Goal: Check status: Check status

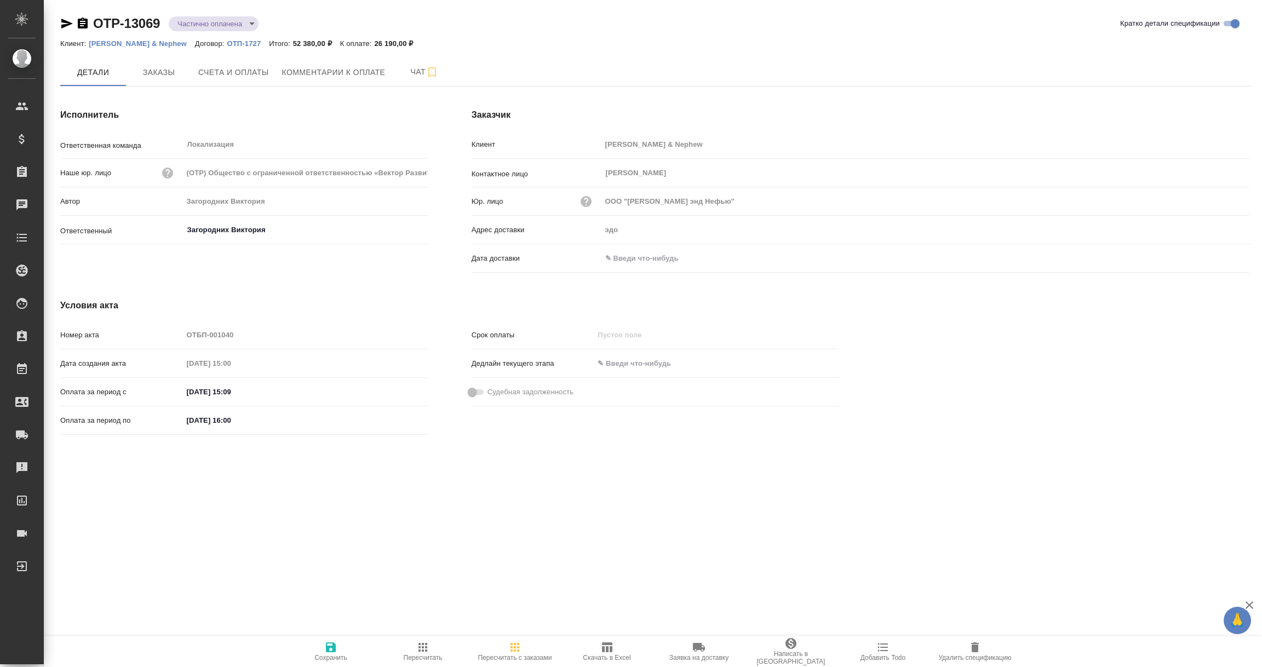
click at [637, 261] on input "text" at bounding box center [650, 258] width 96 height 16
click at [1221, 251] on icon "button" at bounding box center [1218, 257] width 13 height 13
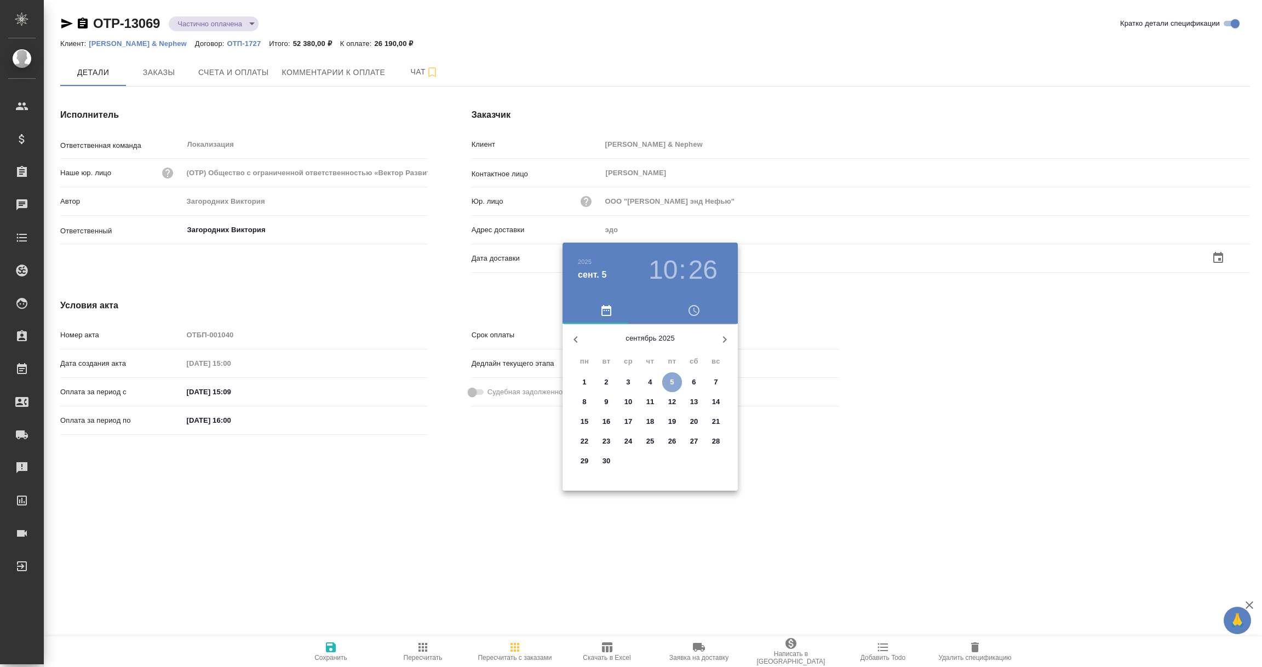
click at [670, 386] on p "5" at bounding box center [672, 382] width 4 height 11
type input "05.09.2025 10:26"
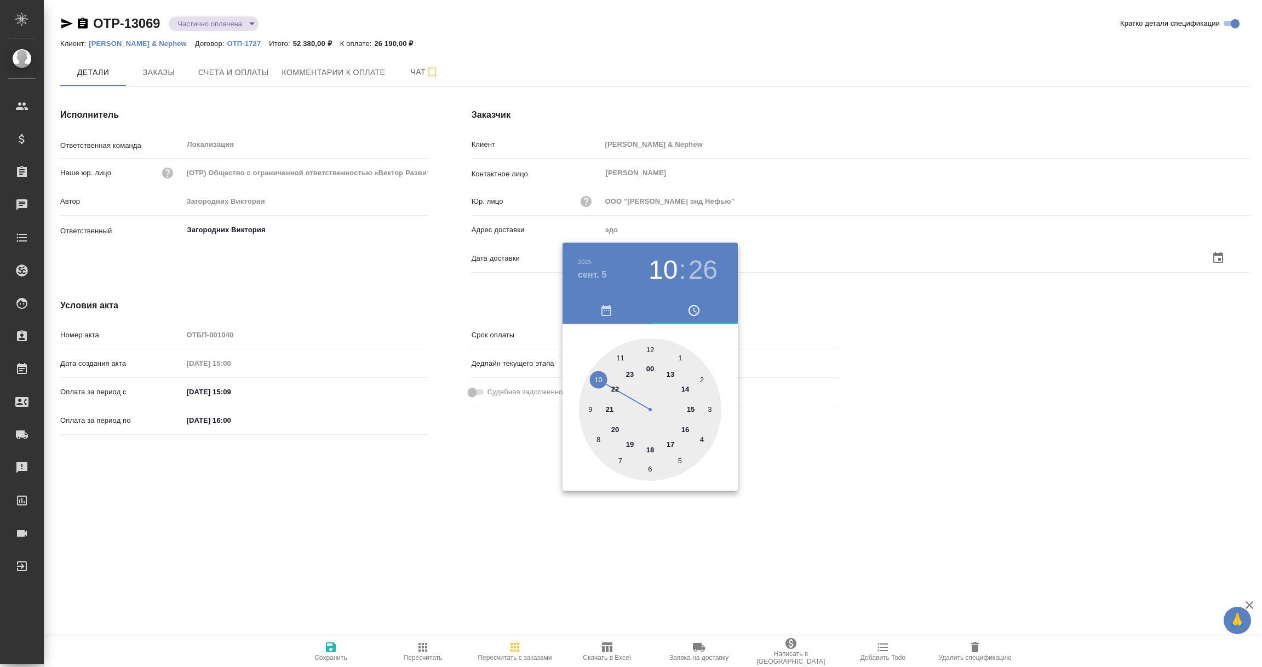
click at [432, 494] on div at bounding box center [631, 333] width 1262 height 667
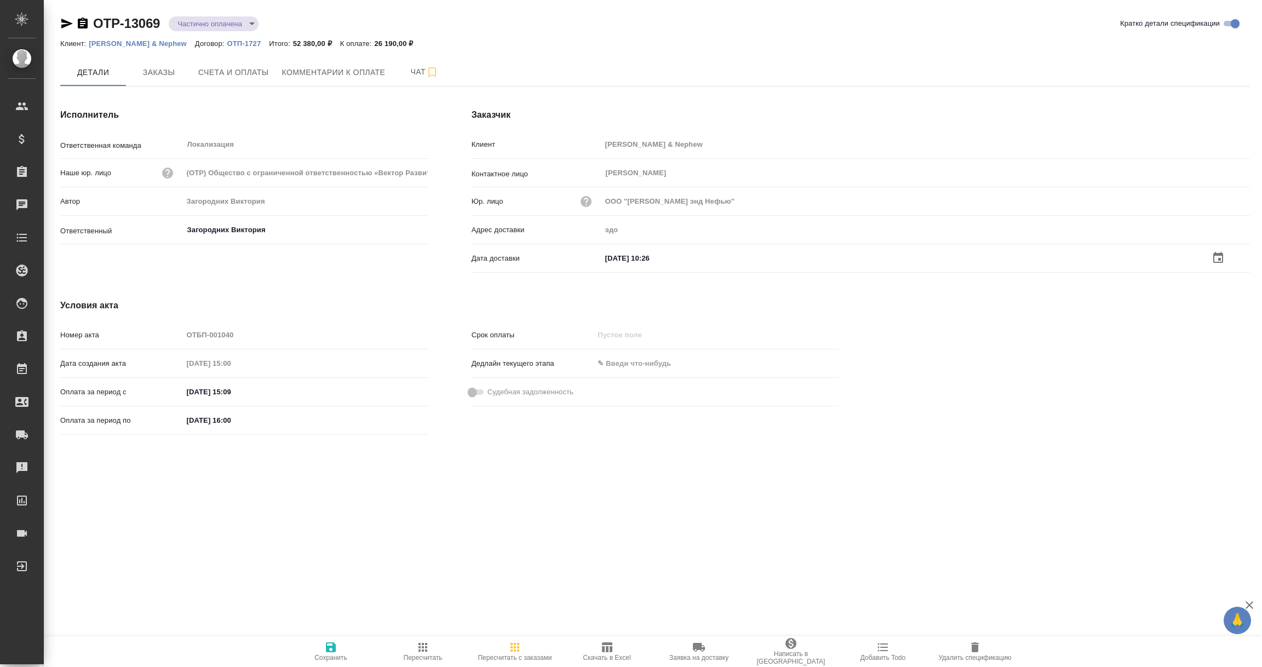
click at [330, 647] on icon "button" at bounding box center [331, 648] width 10 height 10
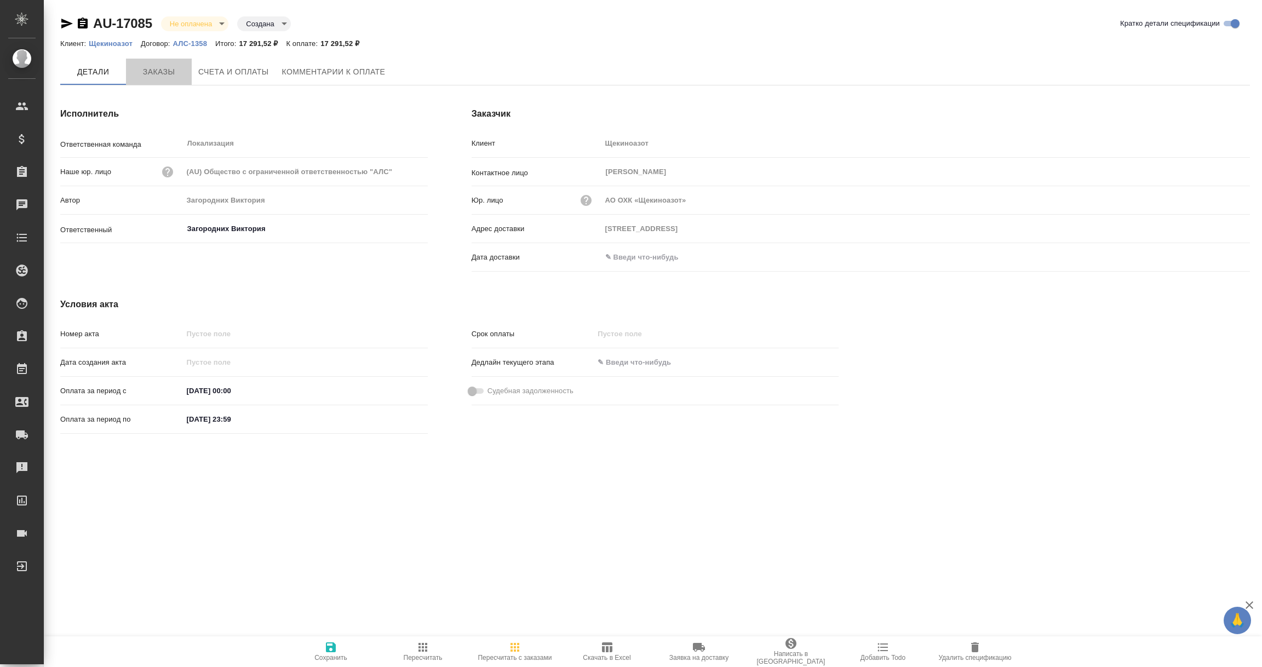
click at [160, 73] on span "Заказы" at bounding box center [159, 72] width 53 height 14
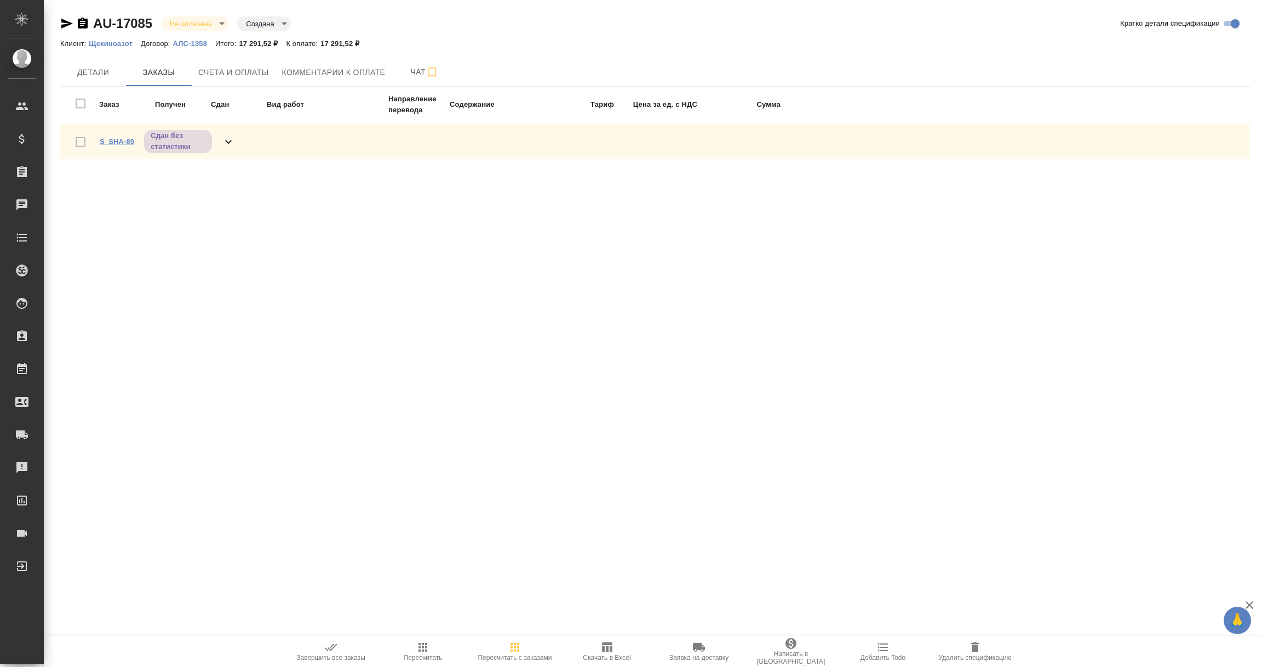
click at [119, 141] on link "S_SHA-89" at bounding box center [117, 142] width 35 height 8
click at [22, 435] on div "Заявки на доставку" at bounding box center [8, 435] width 27 height 16
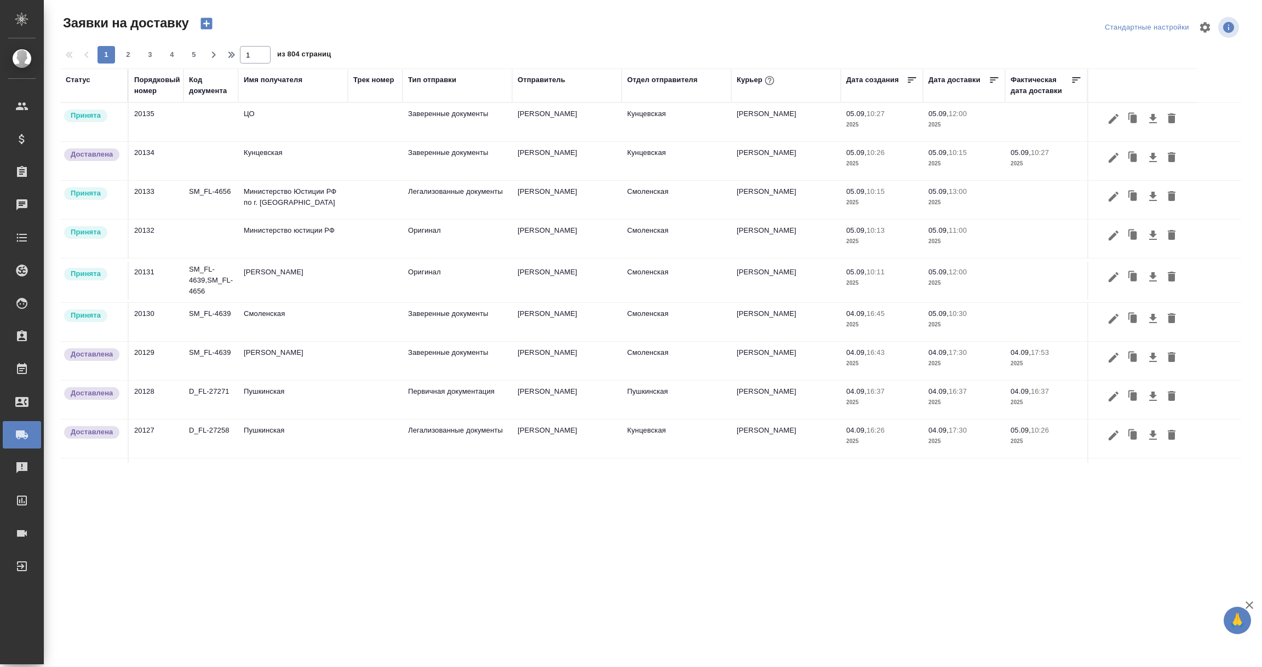
click at [287, 78] on div "Имя получателя" at bounding box center [273, 80] width 59 height 11
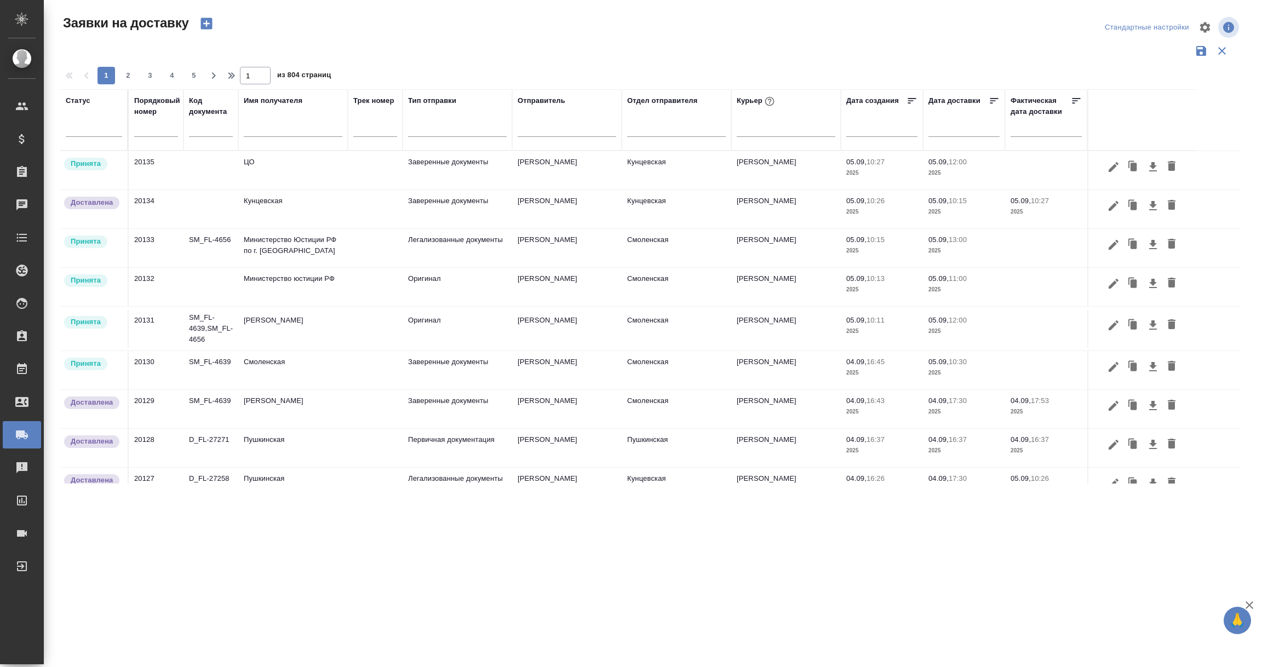
click at [264, 124] on input "text" at bounding box center [293, 130] width 99 height 14
paste input "Щекиноазот"
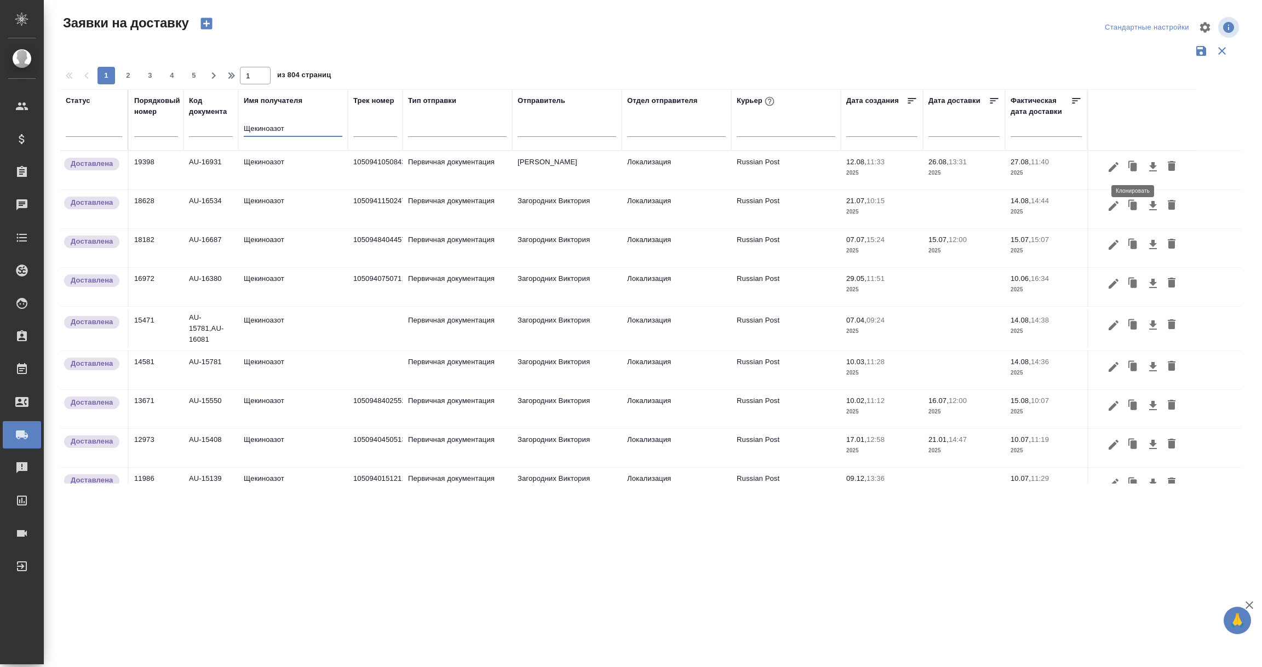
type input "Щекиноазот"
click at [1134, 166] on icon "button" at bounding box center [1134, 167] width 7 height 8
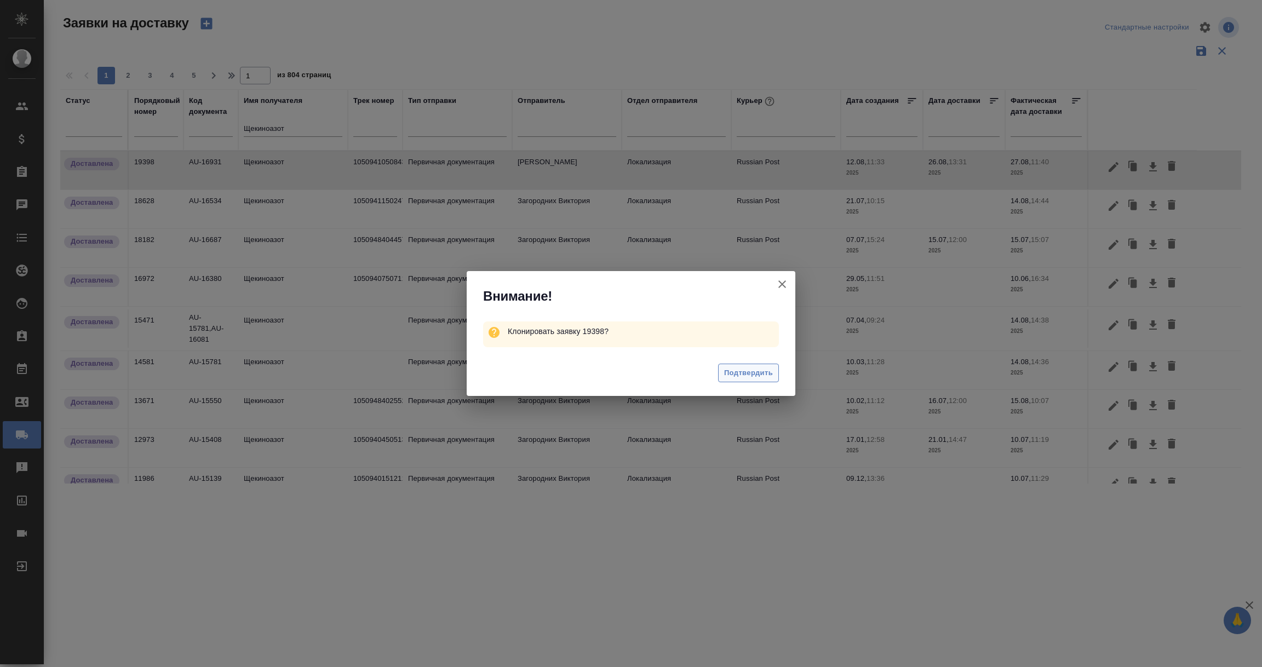
click at [751, 377] on span "Подтвердить" at bounding box center [748, 373] width 49 height 13
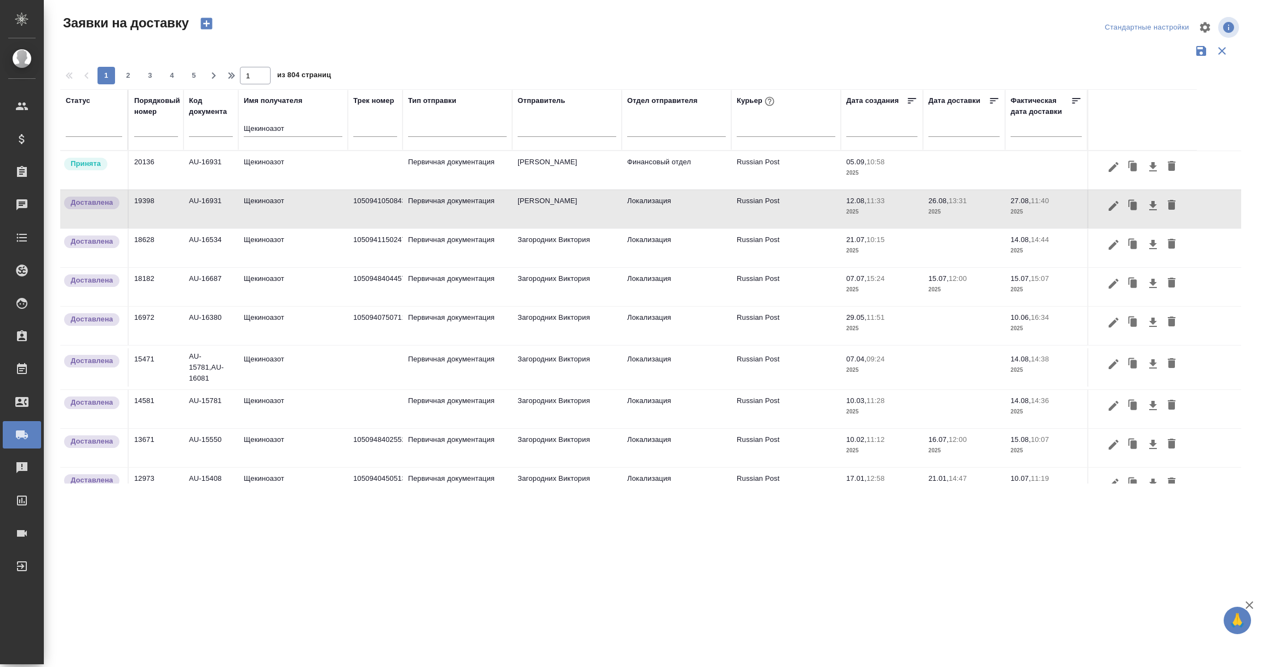
click at [149, 172] on td "20136" at bounding box center [156, 170] width 55 height 38
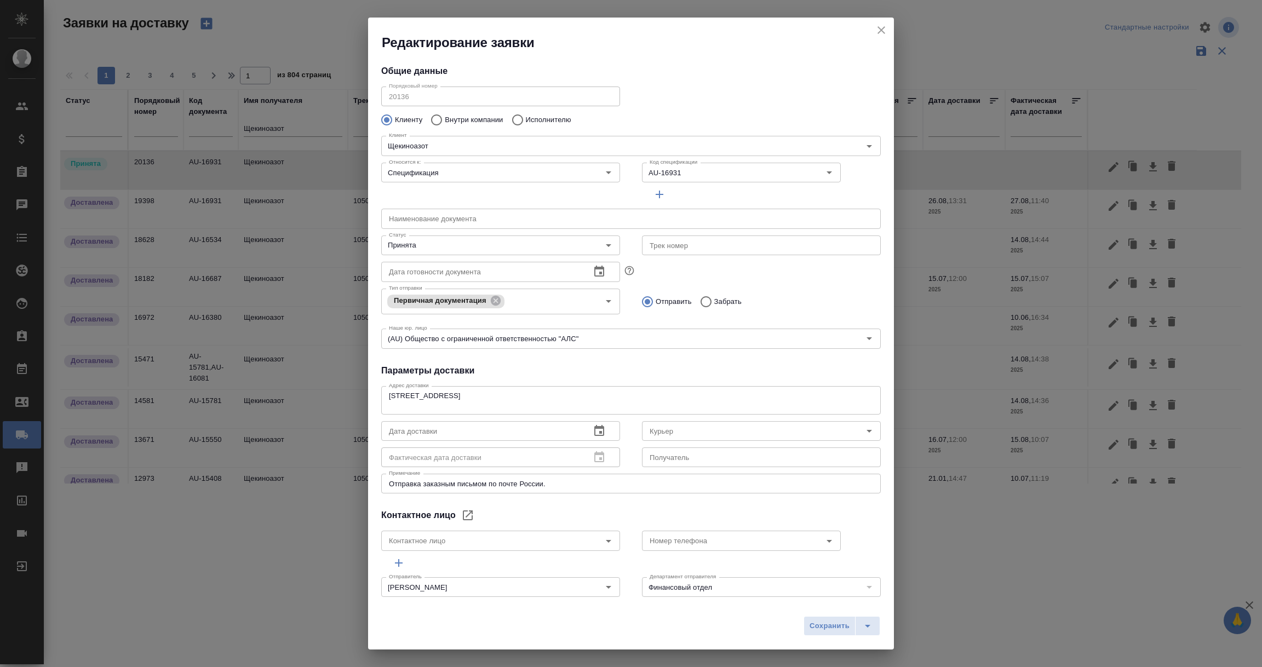
type input "Russian Post"
type input "Еремеева Екатерина"
type input "+7 910 948 12 40"
drag, startPoint x: 686, startPoint y: 172, endPoint x: 587, endPoint y: 172, distance: 99.2
click at [587, 172] on div "Относится к: Спецификация Относится к: Код спецификации AU-16931 Код спецификац…" at bounding box center [631, 181] width 522 height 68
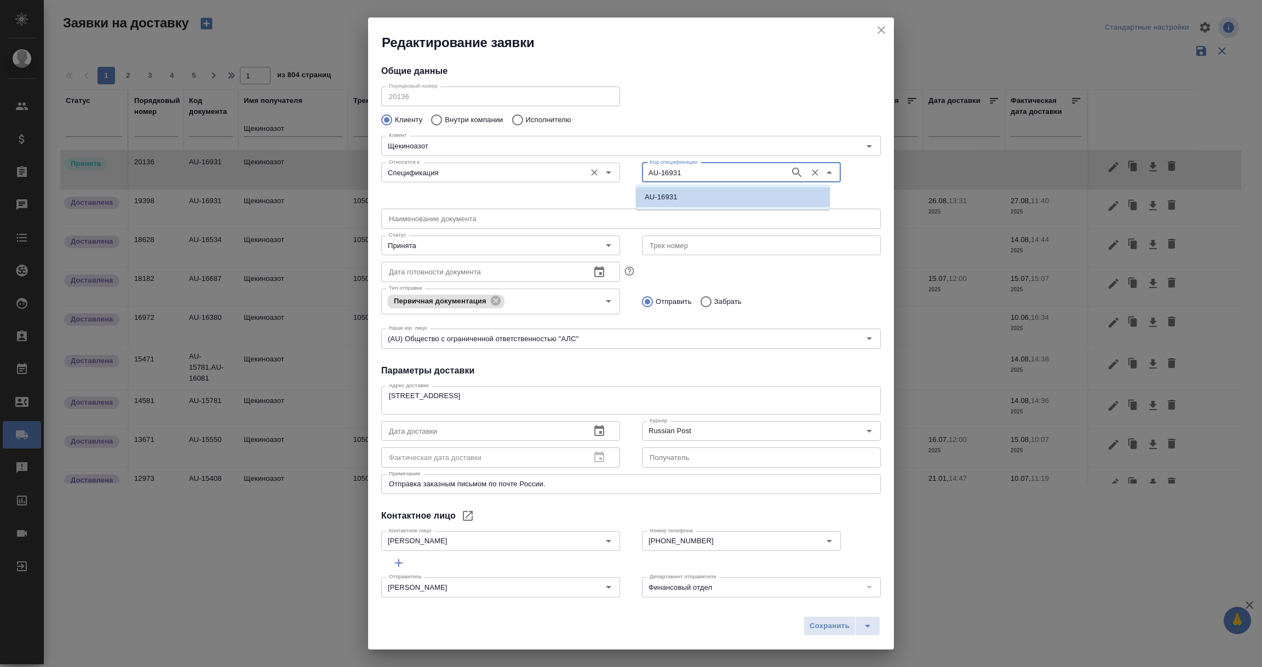
paste input "7085"
type input "AU-17085"
click at [792, 169] on icon "button" at bounding box center [796, 172] width 9 height 9
click at [663, 196] on p "AU-17085" at bounding box center [661, 197] width 33 height 11
click at [605, 244] on icon "Open" at bounding box center [608, 245] width 13 height 13
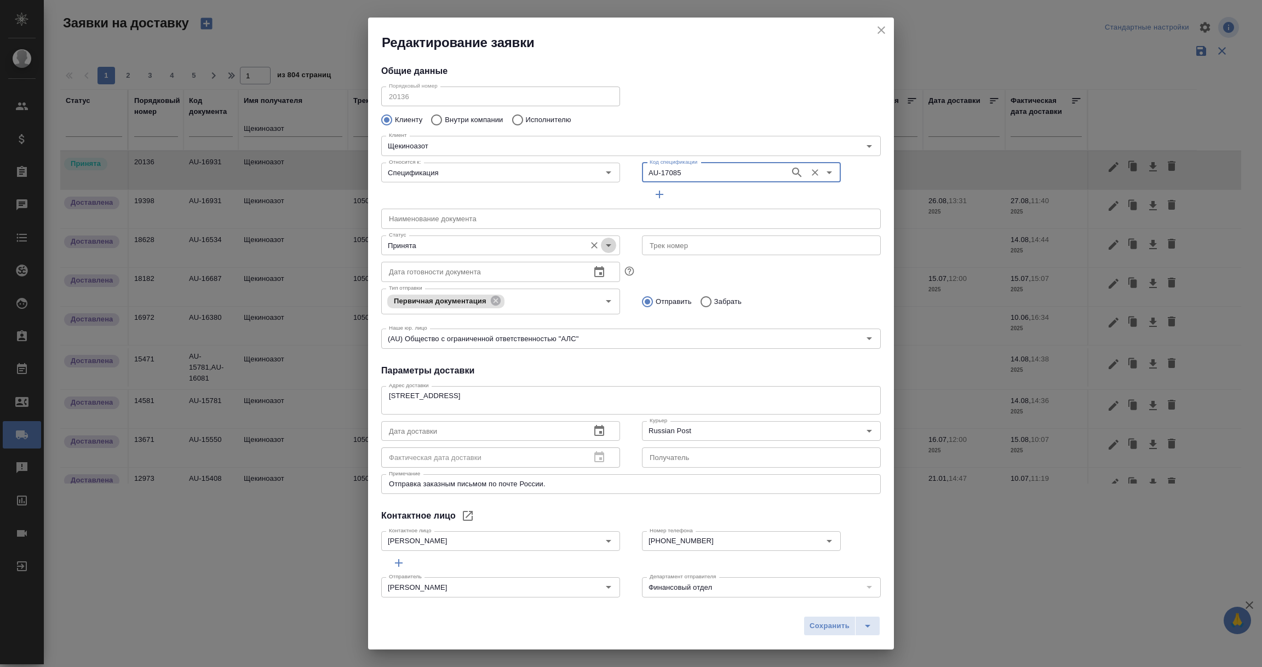
type input "AU-17085"
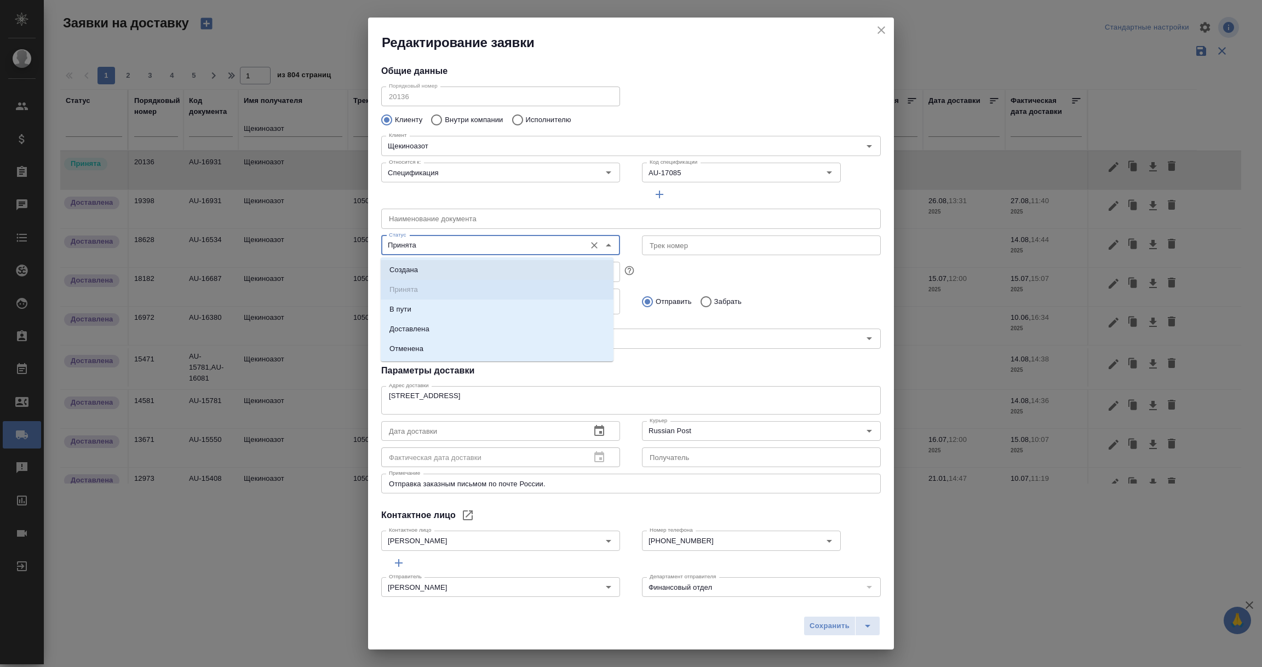
click at [432, 267] on li "Создана" at bounding box center [497, 270] width 233 height 20
type input "Создана"
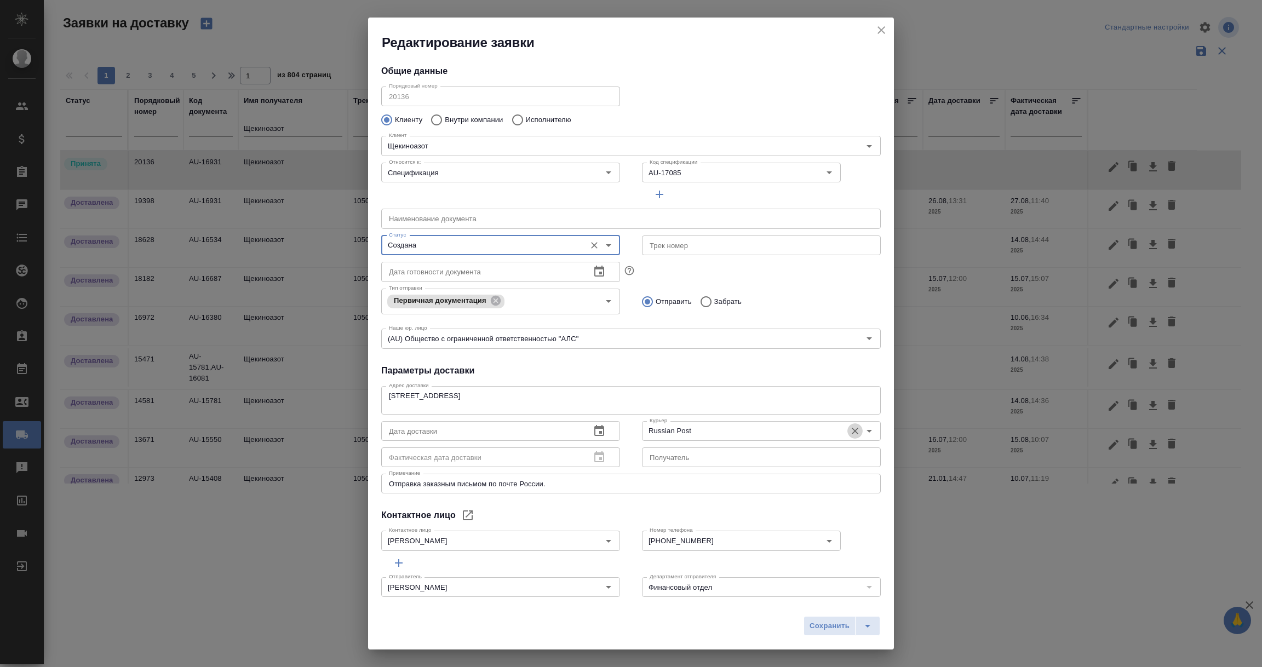
click at [850, 431] on icon "Очистить" at bounding box center [855, 431] width 11 height 11
click at [829, 627] on span "Сохранить" at bounding box center [830, 626] width 40 height 13
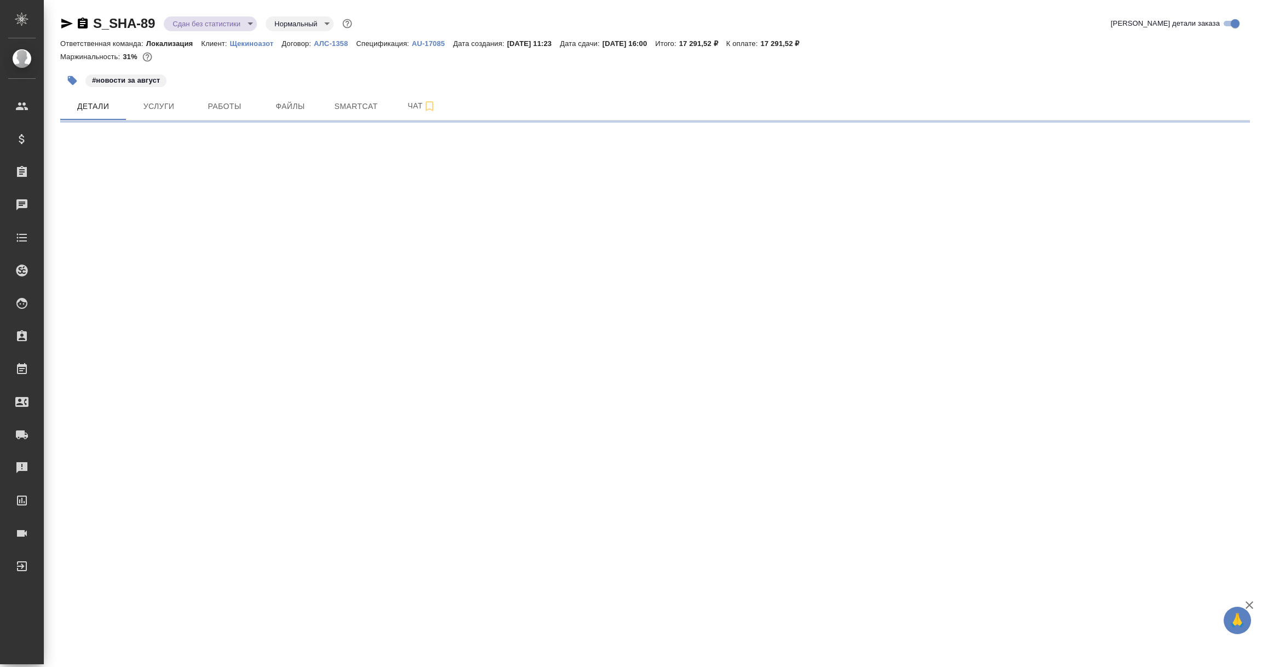
select select "RU"
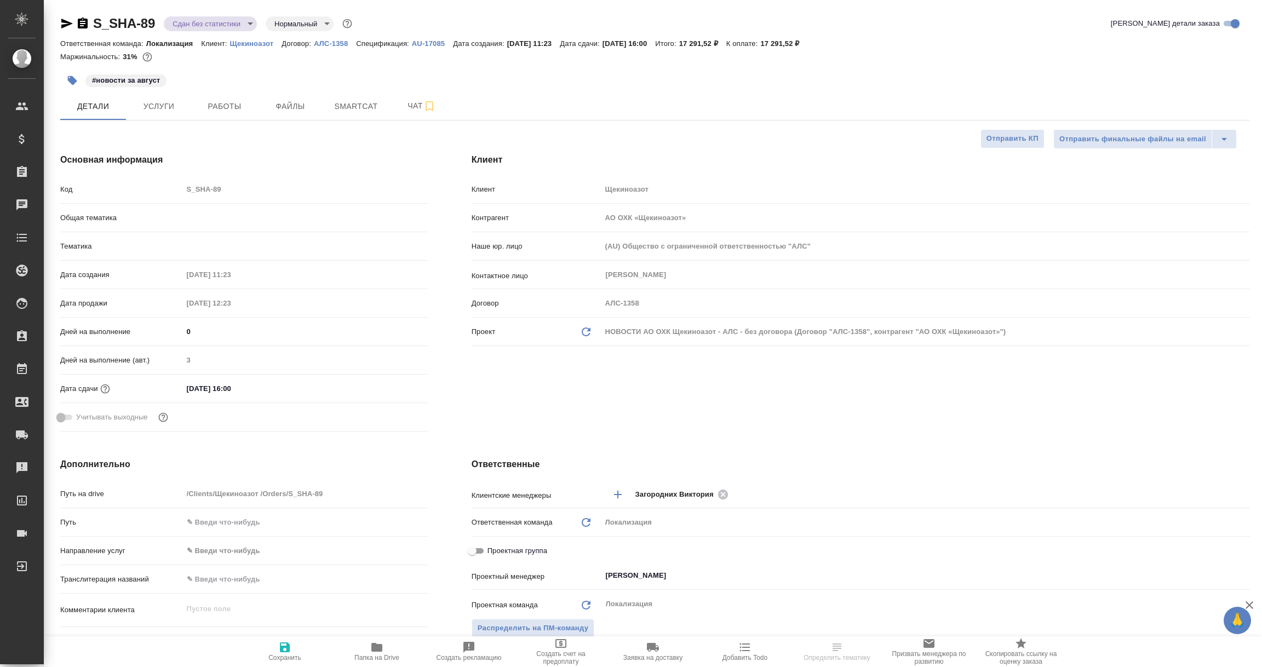
type textarea "x"
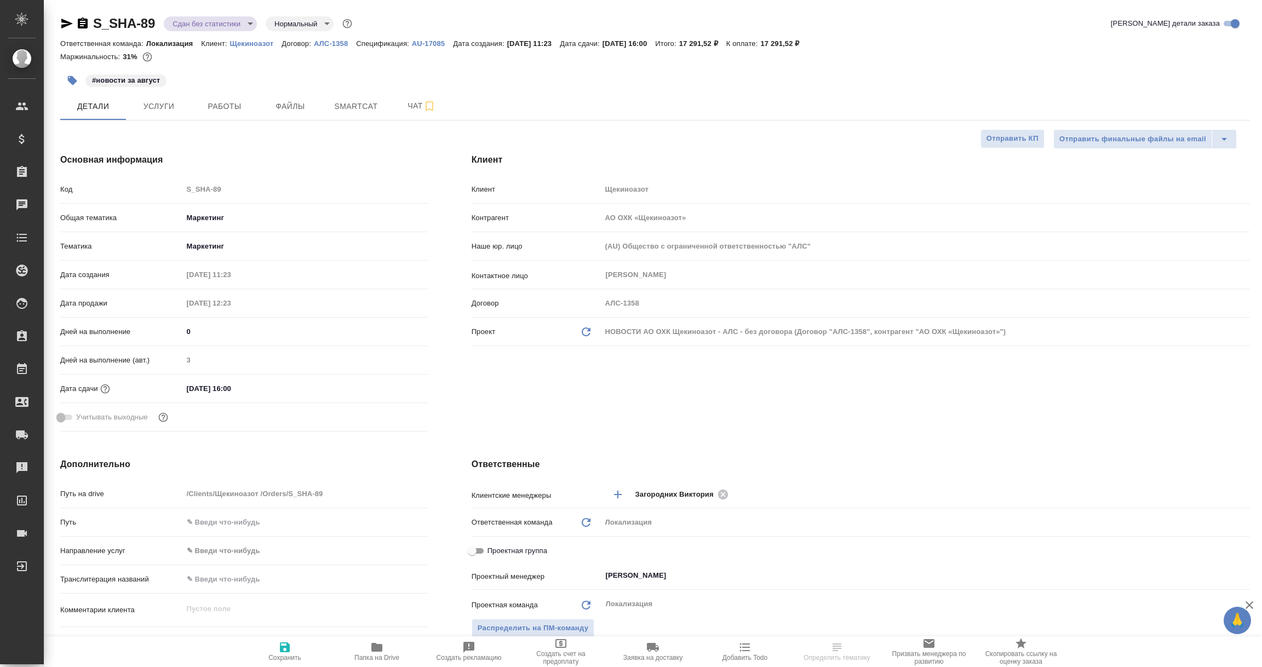
type textarea "x"
click at [153, 106] on span "Услуги" at bounding box center [159, 107] width 53 height 14
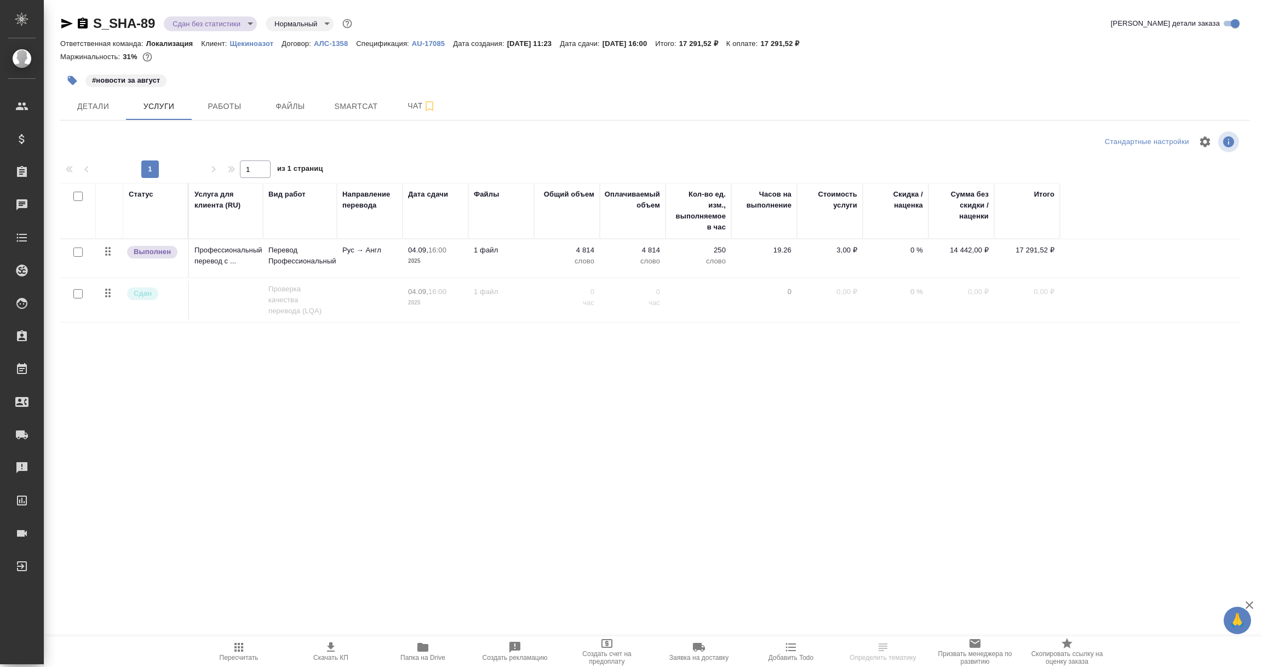
click at [328, 649] on icon "button" at bounding box center [330, 647] width 13 height 13
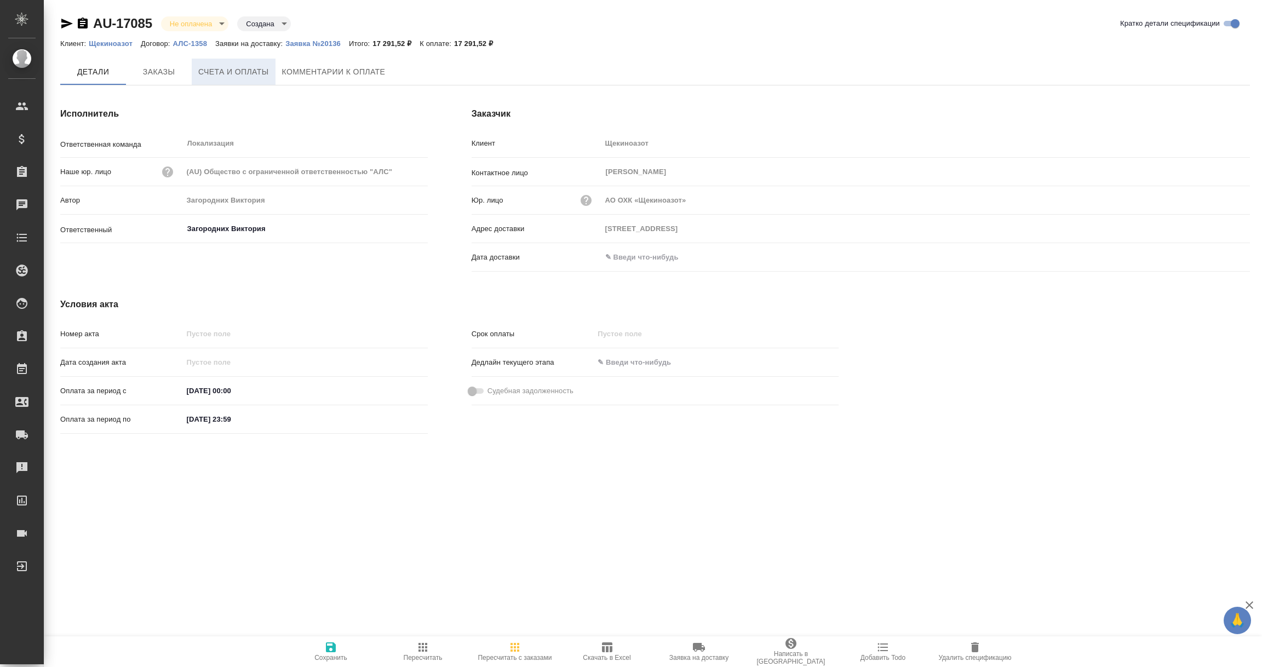
click at [226, 70] on span "Счета и оплаты" at bounding box center [233, 72] width 71 height 14
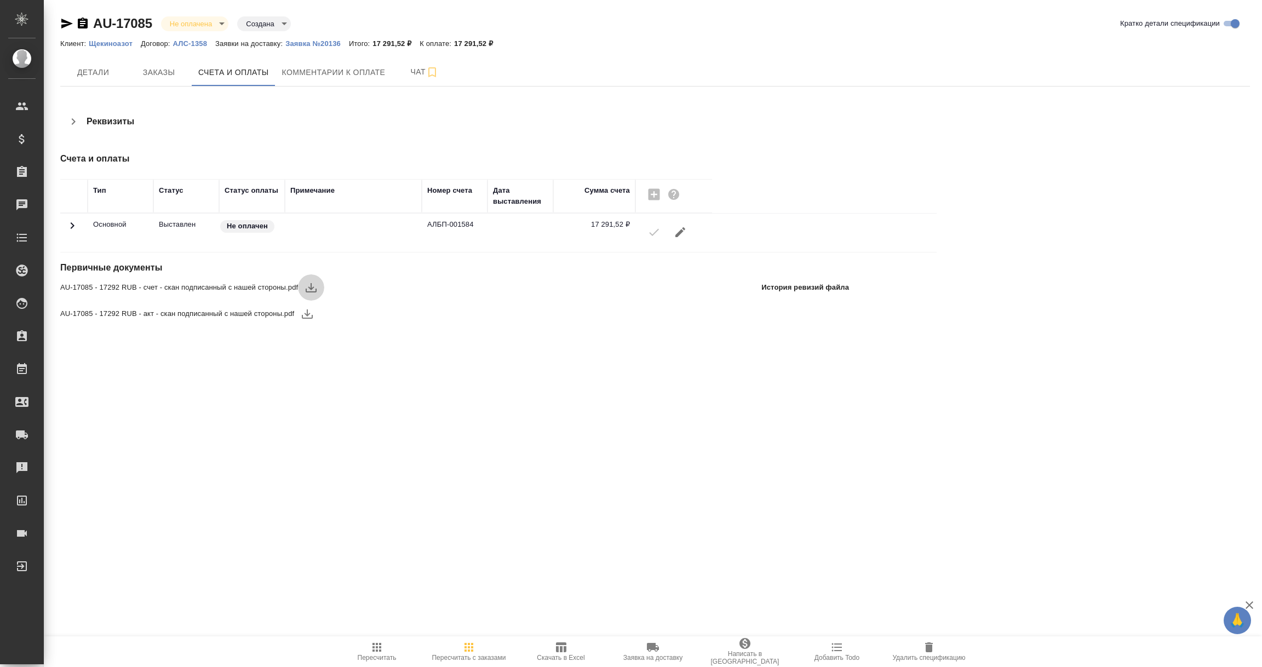
click at [307, 283] on icon "button" at bounding box center [311, 287] width 13 height 13
click at [308, 314] on icon "button" at bounding box center [307, 314] width 11 height 9
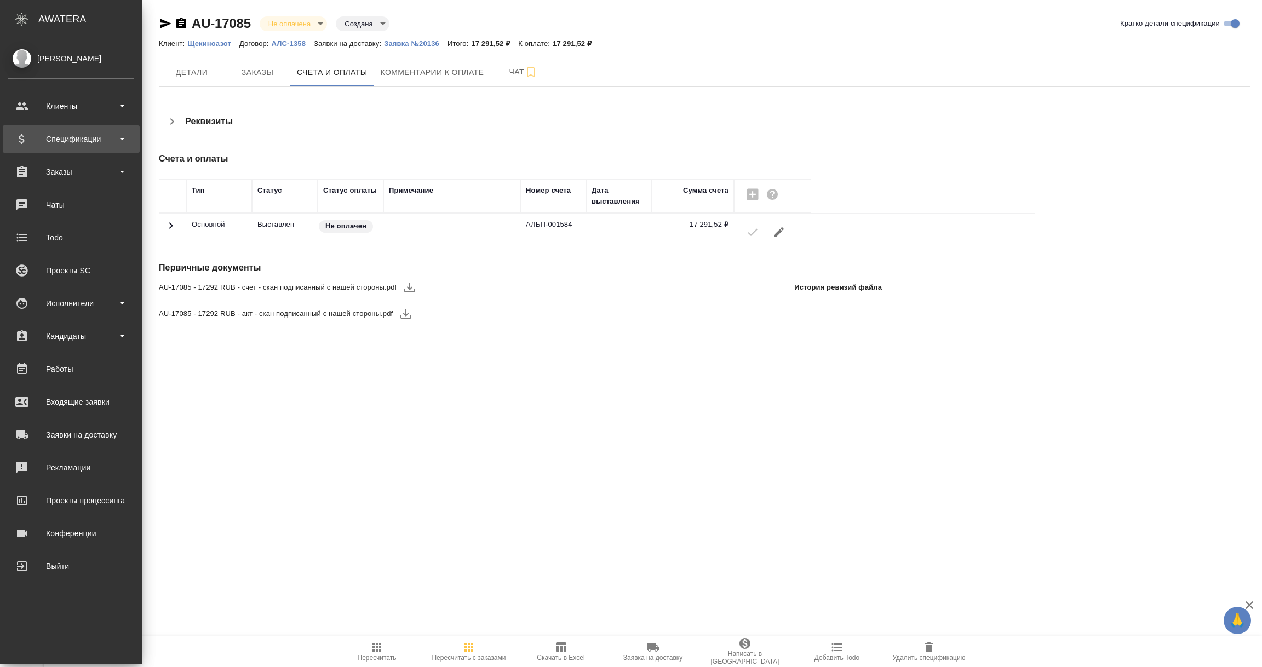
click at [78, 137] on div "Спецификации" at bounding box center [71, 139] width 126 height 16
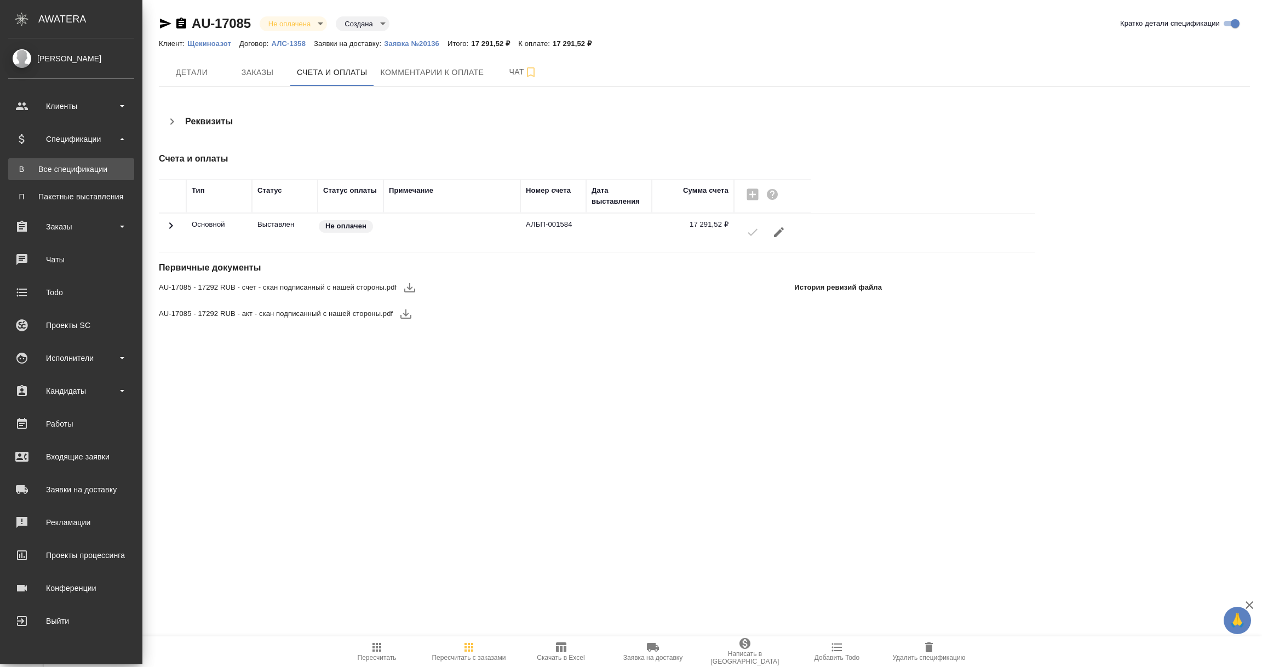
click at [73, 168] on div "Все спецификации" at bounding box center [71, 169] width 115 height 11
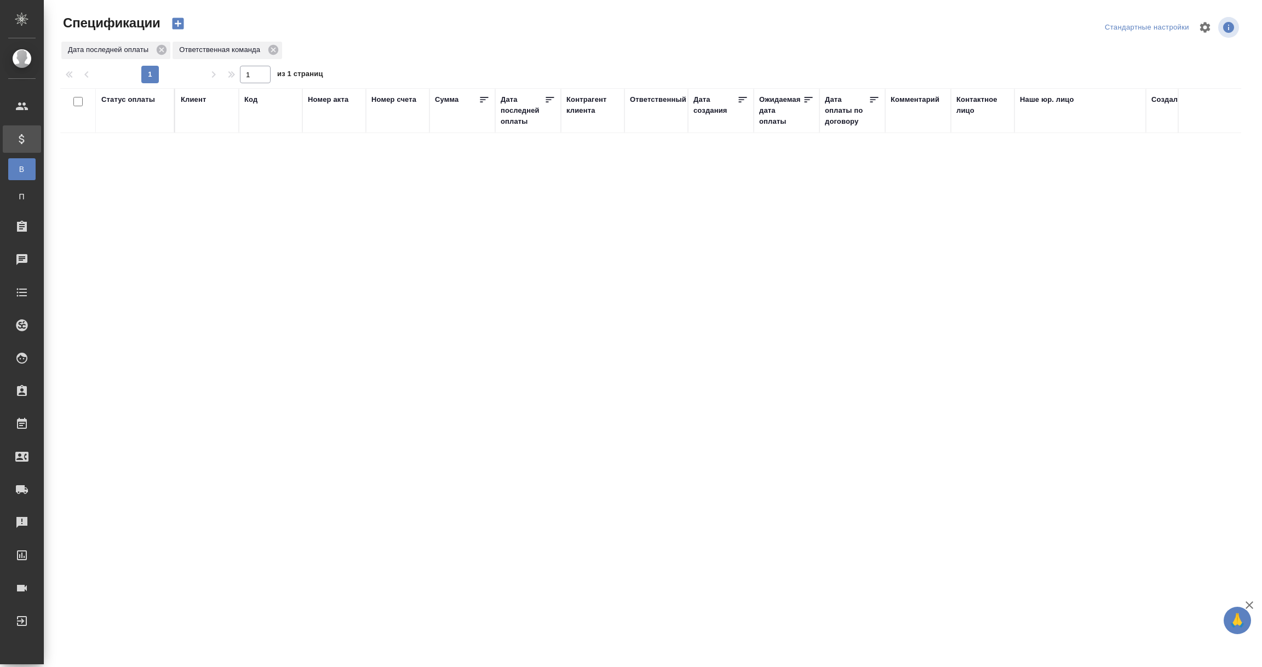
click at [518, 113] on div "Дата последней оплаты" at bounding box center [523, 110] width 44 height 33
click at [519, 139] on input "1.09-2.09" at bounding box center [531, 138] width 48 height 15
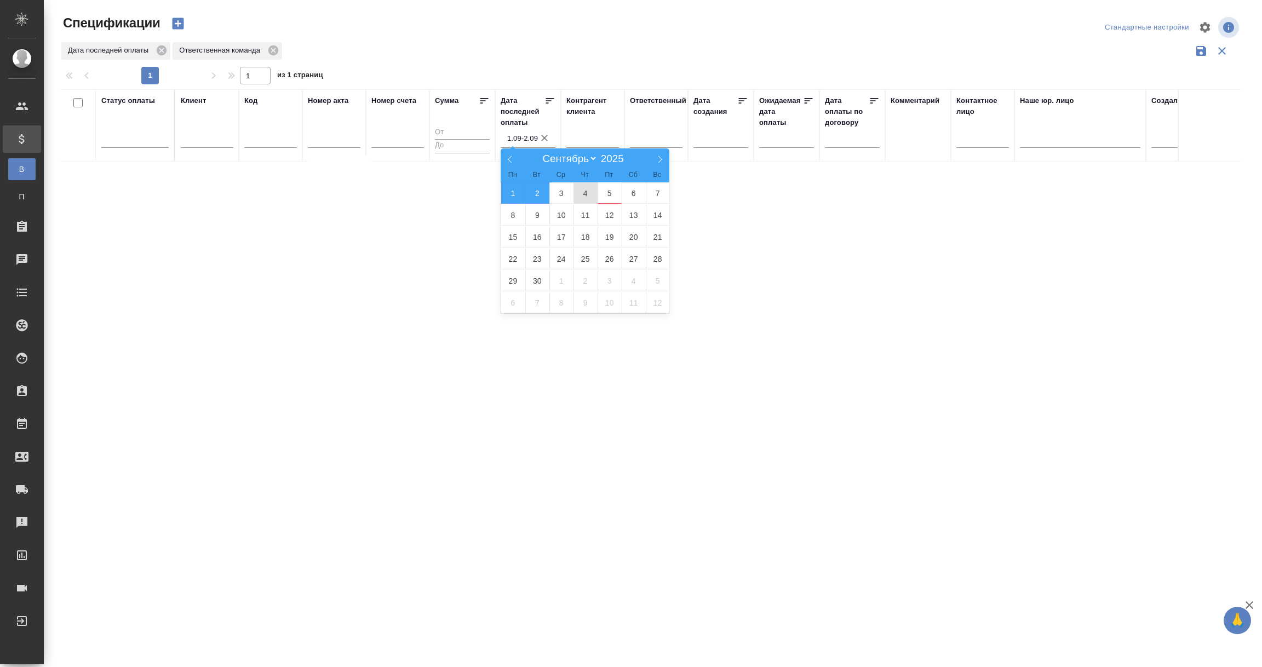
click at [585, 194] on span "4" at bounding box center [586, 192] width 24 height 21
click at [614, 196] on span "5" at bounding box center [610, 192] width 24 height 21
type div "[DATE]T21:00:00.000Z — [DATE]T21:00:00.000Z"
type input "4.09-5.09"
